Goal: Task Accomplishment & Management: Manage account settings

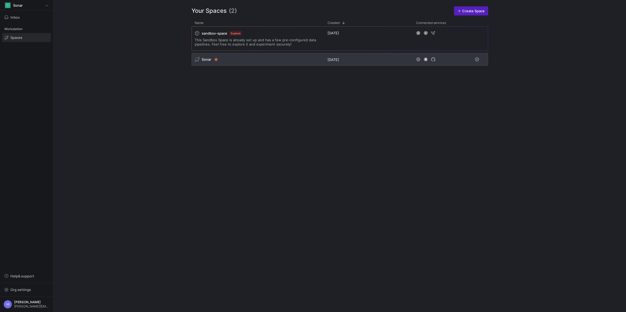
click at [208, 58] on span "Sonar" at bounding box center [206, 59] width 10 height 4
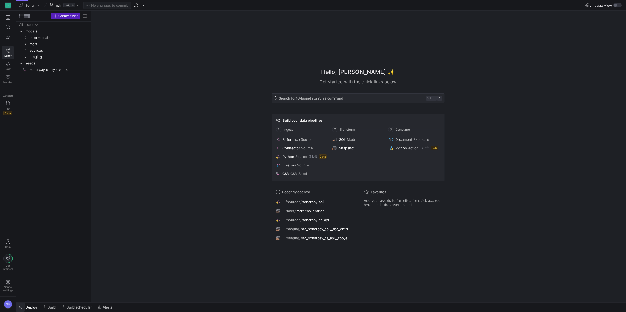
click at [19, 306] on span "button" at bounding box center [20, 307] width 9 height 9
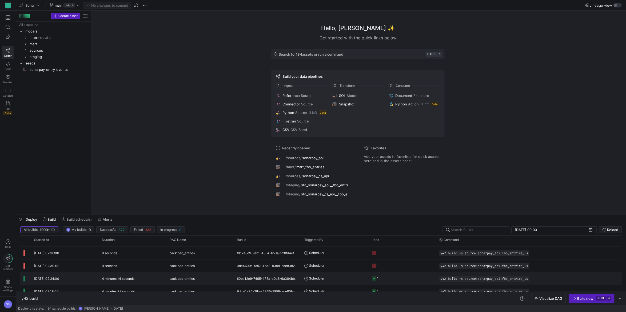
click at [112, 278] on y42-duration "4 minutes 14 seconds" at bounding box center [118, 279] width 33 height 4
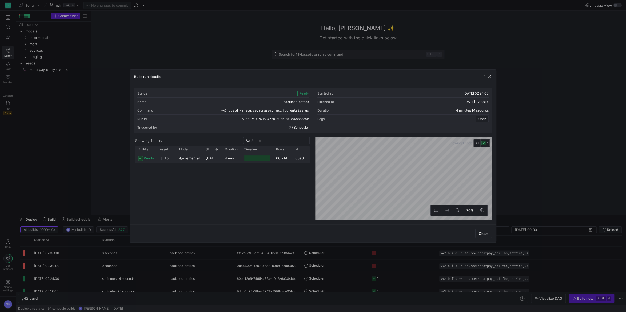
click at [212, 157] on span "[DATE] 02:24:02" at bounding box center [218, 158] width 27 height 4
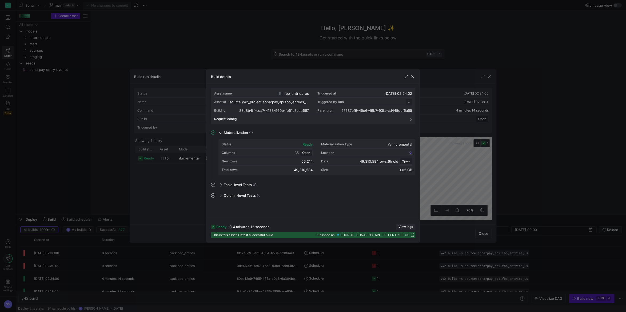
click at [400, 227] on span "View logs" at bounding box center [405, 227] width 14 height 4
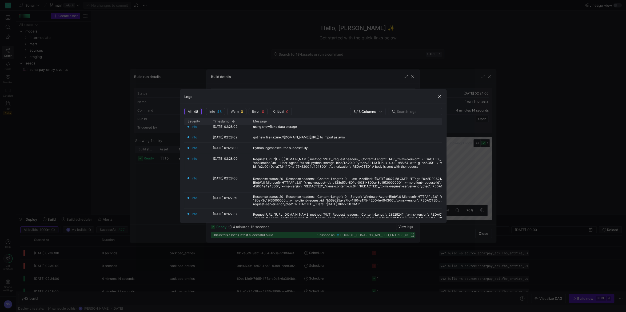
drag, startPoint x: 442, startPoint y: 96, endPoint x: 437, endPoint y: 92, distance: 6.4
click at [442, 96] on div "Logs" at bounding box center [313, 97] width 266 height 14
click at [438, 98] on span "button" at bounding box center [438, 96] width 5 height 5
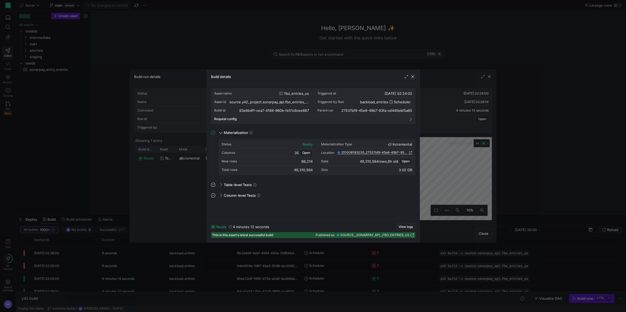
click at [413, 78] on span "button" at bounding box center [412, 76] width 5 height 5
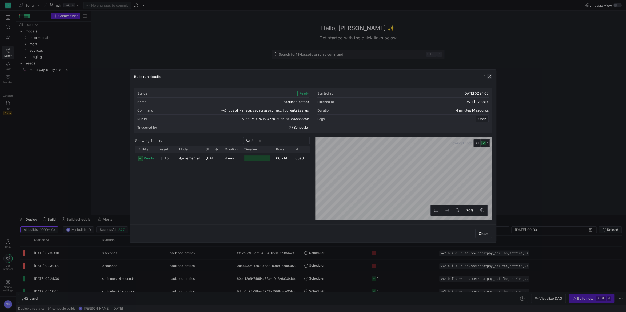
click at [491, 79] on span "button" at bounding box center [488, 76] width 5 height 5
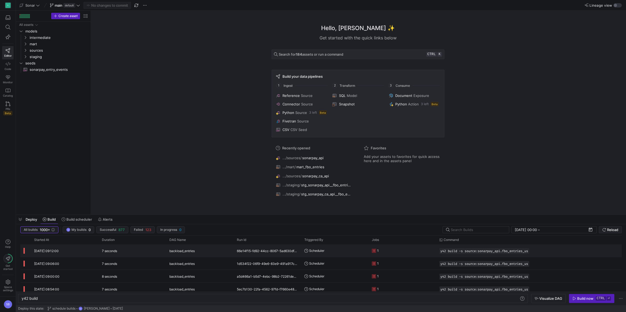
click at [103, 251] on y42-duration "7 seconds" at bounding box center [109, 251] width 15 height 4
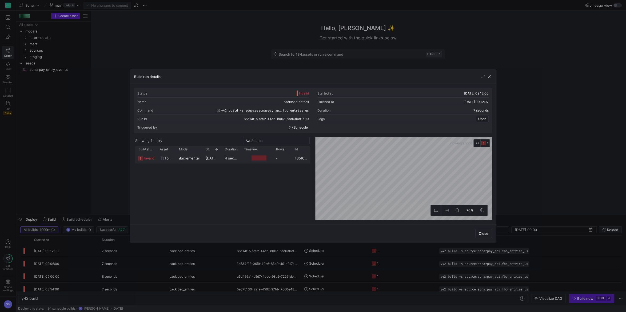
click at [215, 160] on span "[DATE] 09:12:02" at bounding box center [218, 158] width 27 height 4
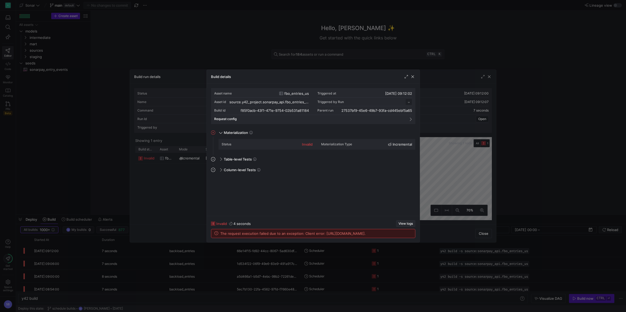
click at [397, 221] on span "button" at bounding box center [405, 224] width 19 height 6
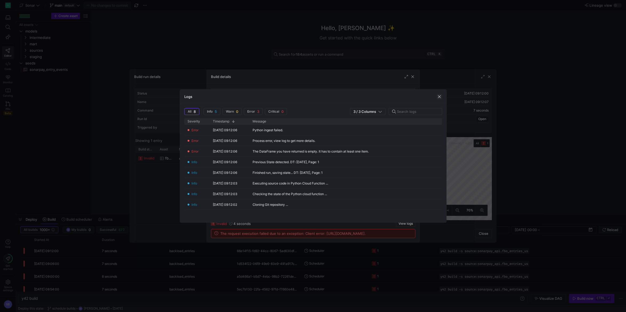
click at [437, 97] on span "button" at bounding box center [438, 96] width 5 height 5
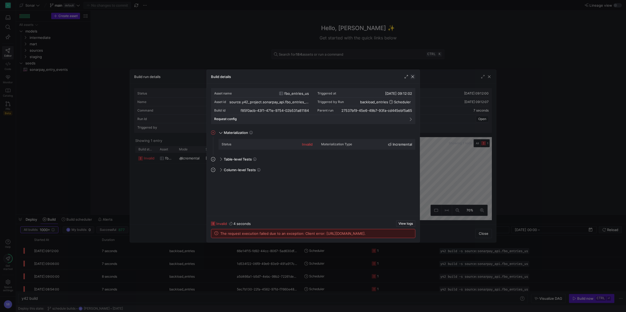
click at [411, 78] on span "button" at bounding box center [412, 76] width 5 height 5
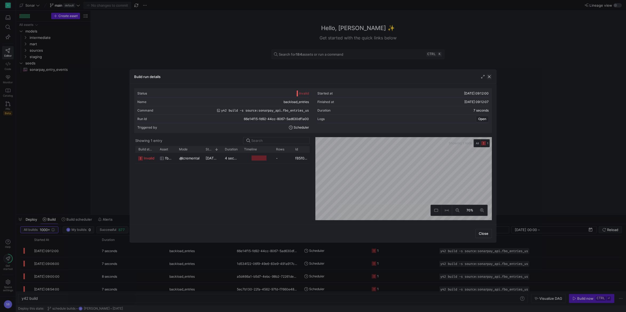
click at [487, 78] on span "button" at bounding box center [488, 76] width 5 height 5
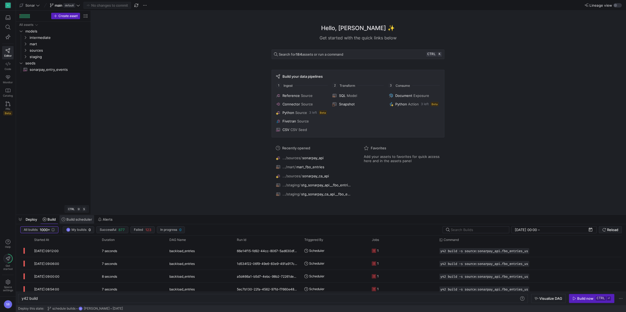
click at [72, 220] on span "Build scheduler" at bounding box center [79, 219] width 26 height 4
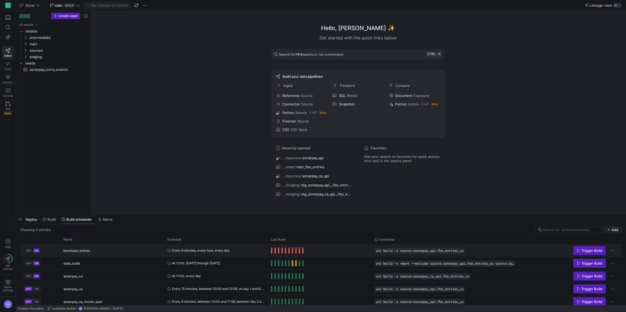
click at [28, 250] on span "OFF" at bounding box center [28, 250] width 5 height 3
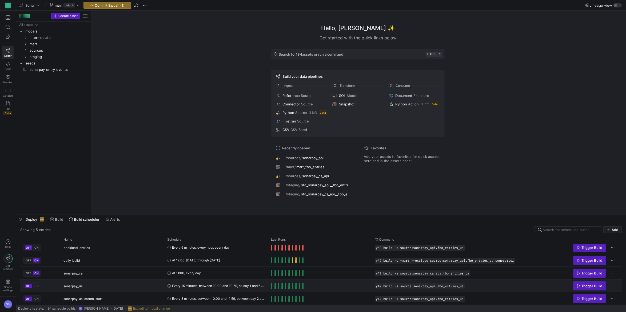
click at [35, 286] on span "ON" at bounding box center [36, 286] width 4 height 3
click at [38, 298] on button "ON" at bounding box center [36, 299] width 6 height 4
click at [115, 287] on div "sonarpay_us" at bounding box center [111, 286] width 97 height 13
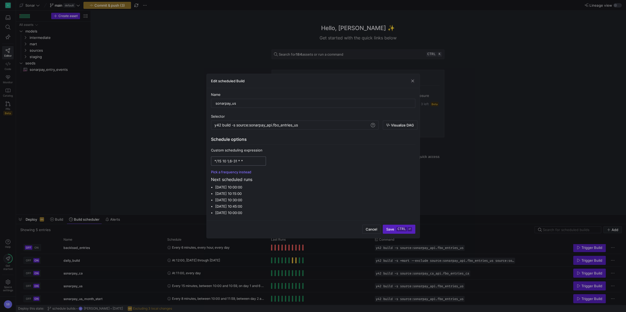
click at [220, 161] on input "*/15 10 1,6-31 * *" at bounding box center [238, 161] width 48 height 4
click at [219, 161] on input "*/15 10 1,6-31 * *" at bounding box center [238, 161] width 48 height 4
click at [396, 228] on span "Save ctrl ⏎" at bounding box center [398, 229] width 25 height 4
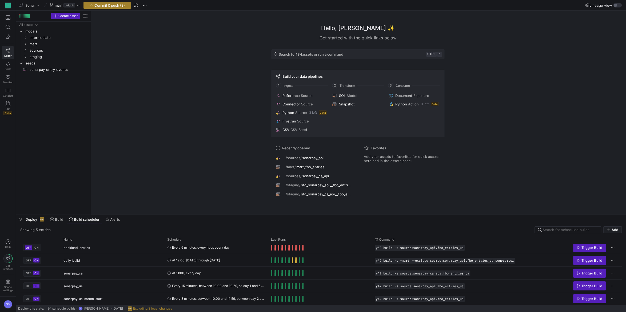
click at [108, 2] on span "button" at bounding box center [107, 5] width 47 height 6
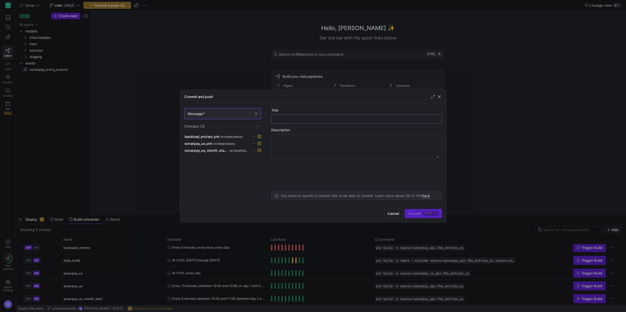
click at [293, 118] on input "text" at bounding box center [357, 119] width 162 height 4
type input "schedules"
click at [426, 216] on kbd "ctrl" at bounding box center [428, 214] width 10 height 4
